Goal: Task Accomplishment & Management: Manage account settings

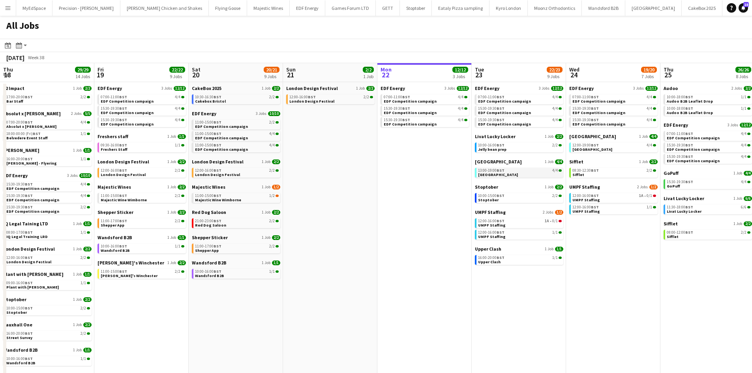
scroll to position [0, 209]
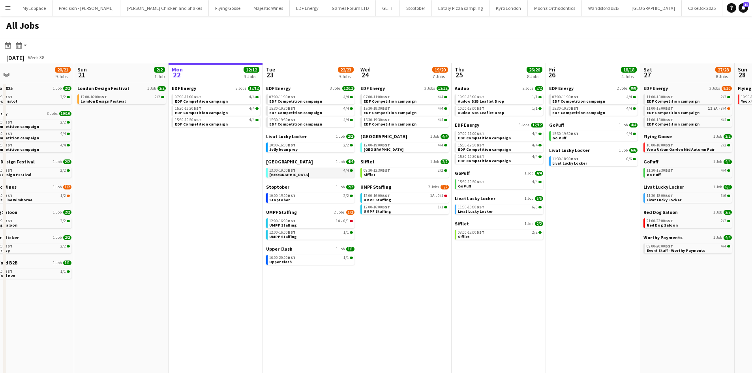
click at [322, 174] on link "13:00-19:00 BST 4/4 [GEOGRAPHIC_DATA]" at bounding box center [311, 172] width 84 height 9
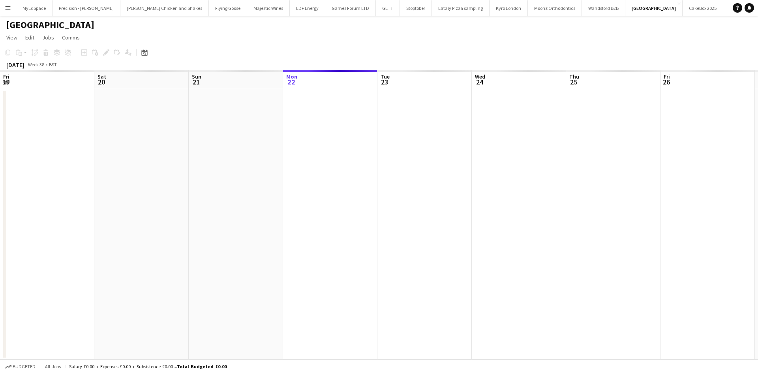
scroll to position [0, 272]
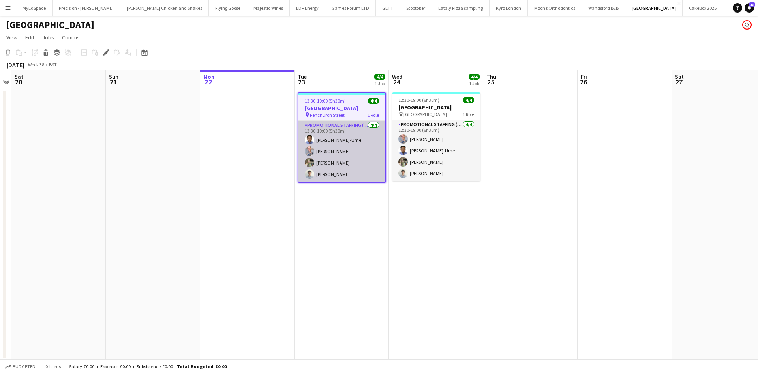
click at [332, 175] on app-card-role "Promotional Staffing (Brand Ambassadors) 4/4 13:30-19:00 (5h30m) Fidelis Ejike-…" at bounding box center [342, 151] width 87 height 61
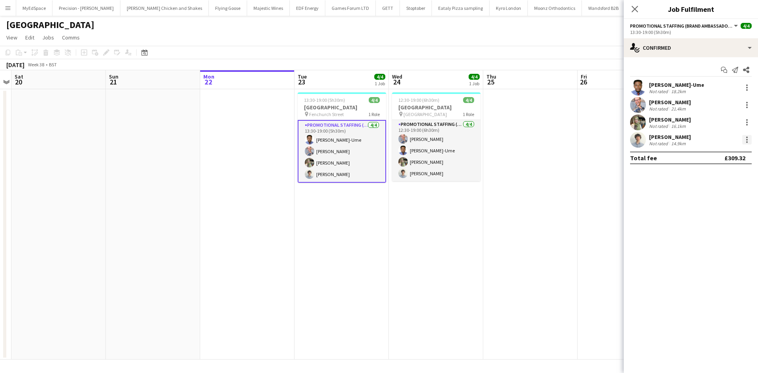
click at [745, 140] on div at bounding box center [746, 139] width 9 height 9
click at [719, 154] on span "Edit fee" at bounding box center [721, 154] width 49 height 7
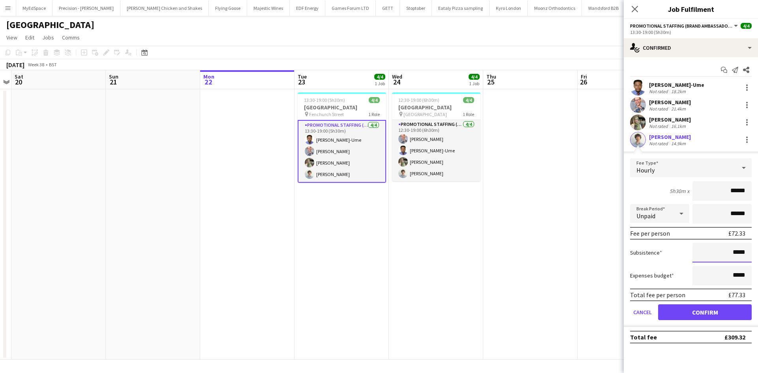
click at [733, 253] on input "*****" at bounding box center [722, 253] width 59 height 20
type input "******"
click at [710, 313] on button "Confirm" at bounding box center [705, 312] width 94 height 16
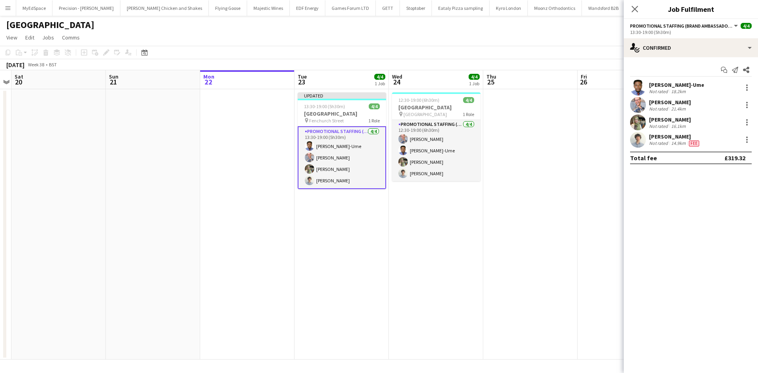
drag, startPoint x: 523, startPoint y: 245, endPoint x: 616, endPoint y: 151, distance: 132.1
click at [523, 244] on app-date-cell at bounding box center [530, 224] width 94 height 270
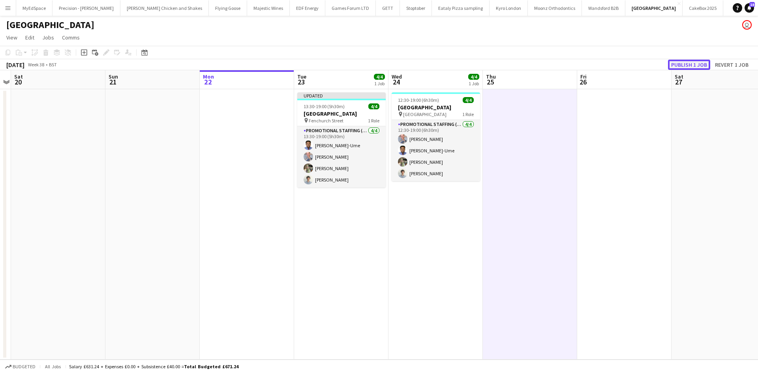
click at [678, 66] on button "Publish 1 job" at bounding box center [689, 65] width 42 height 10
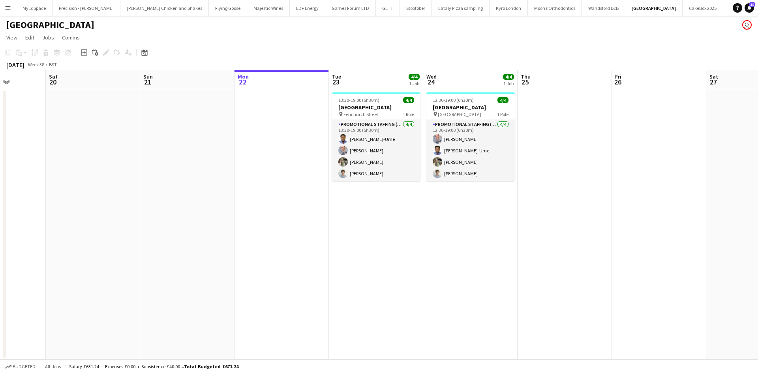
drag, startPoint x: 463, startPoint y: 268, endPoint x: 296, endPoint y: 253, distance: 167.7
click at [296, 253] on app-calendar-viewport "Wed 17 Thu 18 Fri 19 Sat 20 Sun 21 Mon 22 Tue 23 4/4 1 Job Wed 24 4/4 1 Job Thu…" at bounding box center [379, 214] width 758 height 289
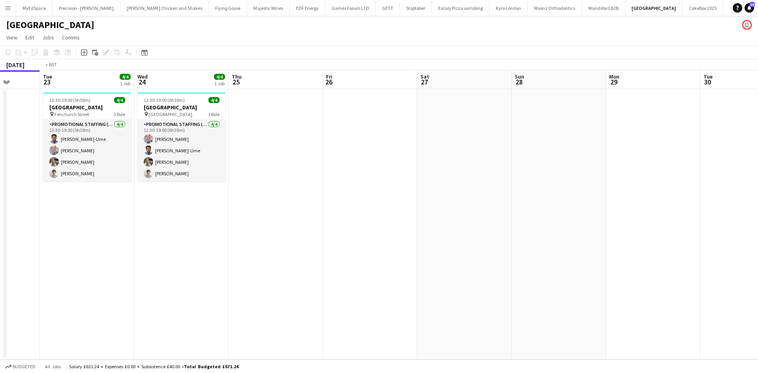
scroll to position [0, 340]
drag, startPoint x: 509, startPoint y: 238, endPoint x: 419, endPoint y: 235, distance: 90.1
click at [419, 235] on app-calendar-viewport "Fri 19 Sat 20 Sun 21 Mon 22 Tue 23 4/4 1 Job Wed 24 4/4 1 Job Thu 25 Fri 26 Sat…" at bounding box center [379, 214] width 758 height 289
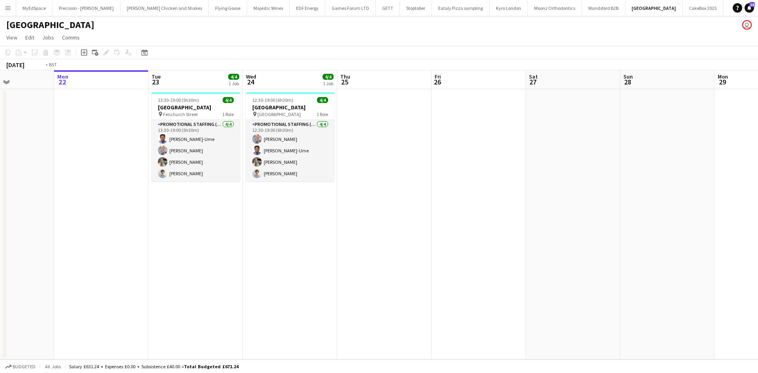
drag, startPoint x: 224, startPoint y: 245, endPoint x: 323, endPoint y: 249, distance: 99.6
click at [325, 248] on app-calendar-viewport "Fri 19 Sat 20 Sun 21 Mon 22 Tue 23 4/4 1 Job Wed 24 4/4 1 Job Thu 25 Fri 26 Sat…" at bounding box center [379, 214] width 758 height 289
